Goal: Information Seeking & Learning: Learn about a topic

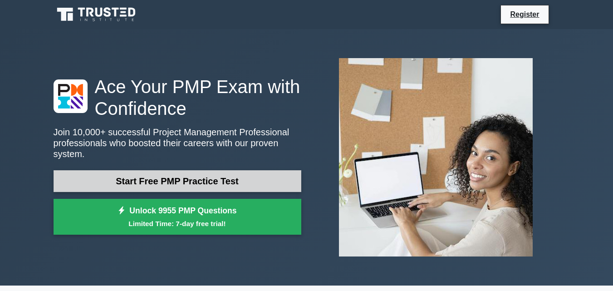
click at [190, 174] on link "Start Free PMP Practice Test" at bounding box center [177, 181] width 248 height 22
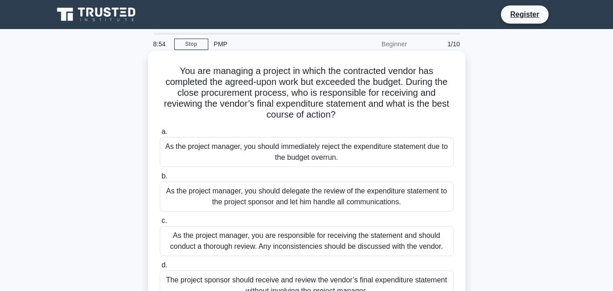
click at [169, 151] on div "As the project manager, you should immediately reject the expenditure statement…" at bounding box center [307, 152] width 294 height 30
click at [160, 135] on input "a. As the project manager, you should immediately reject the expenditure statem…" at bounding box center [160, 132] width 0 height 6
